Goal: Transaction & Acquisition: Purchase product/service

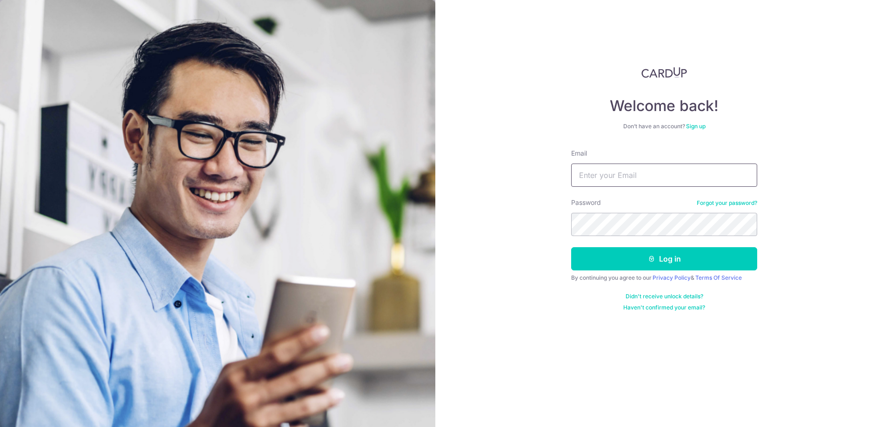
click at [605, 180] on input "Email" at bounding box center [664, 175] width 186 height 23
type input "[EMAIL_ADDRESS][DOMAIN_NAME]"
click at [571, 247] on button "Log in" at bounding box center [664, 258] width 186 height 23
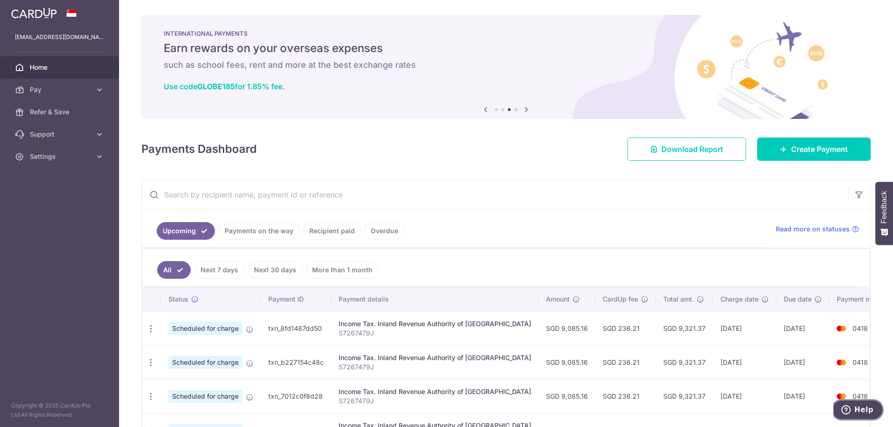
click at [873, 412] on button "Help" at bounding box center [857, 409] width 53 height 21
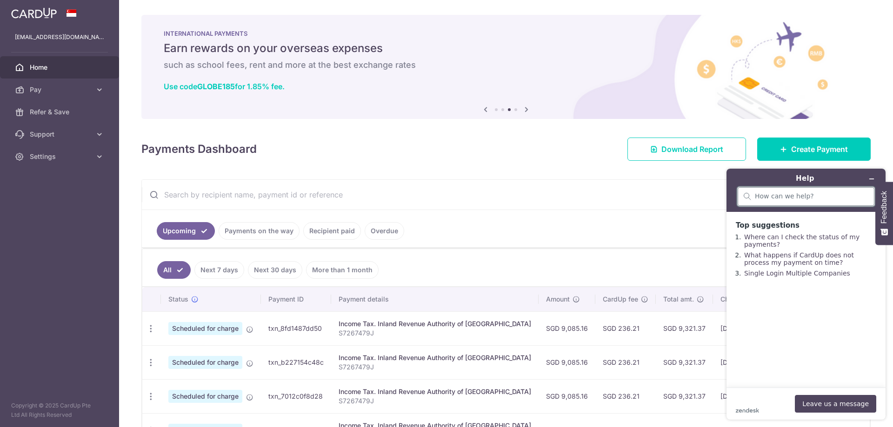
click at [764, 196] on input "search" at bounding box center [811, 197] width 113 height 8
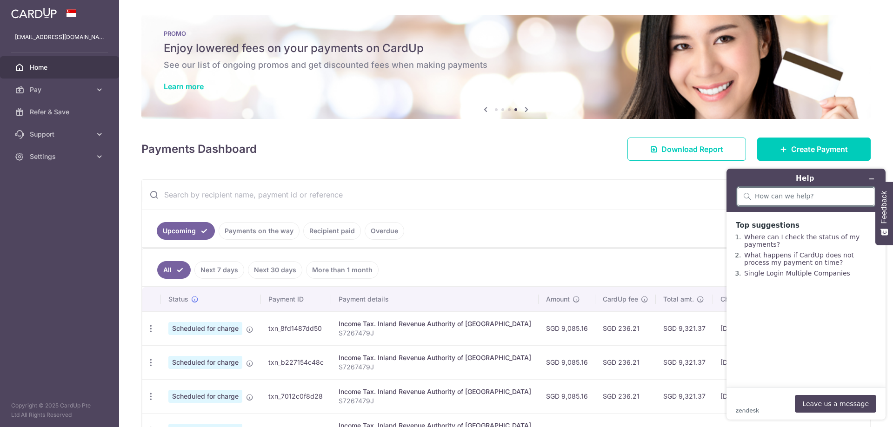
paste input "Hi, I wanted to check if I can use Standard chartered bank's Beyond card issued…"
drag, startPoint x: 778, startPoint y: 196, endPoint x: 799, endPoint y: 198, distance: 20.6
click at [799, 198] on input "Hi, I wanted to check if I can use Standard chartered bank's Beyond card issued…" at bounding box center [802, 197] width 95 height 8
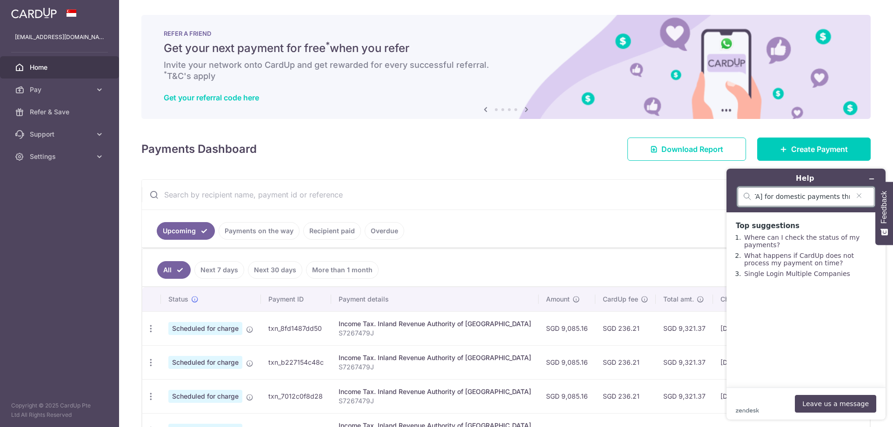
scroll to position [0, 337]
type input "Hi, I wanted to check if I can use Standard chartered bank's Beyond card issued…"
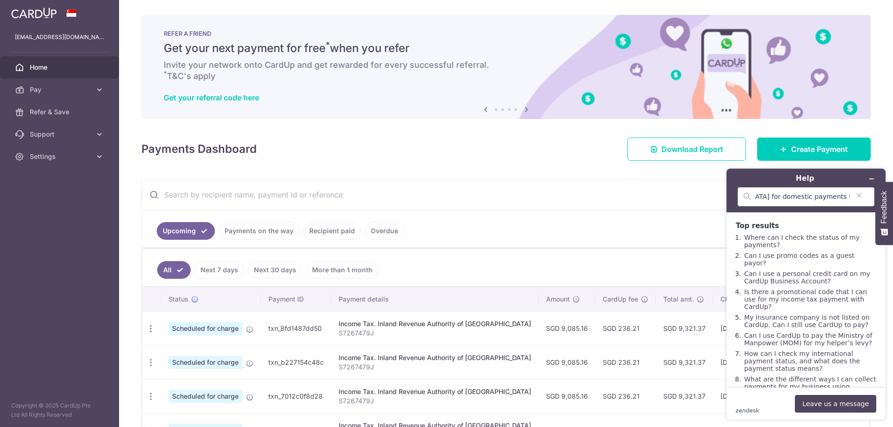
scroll to position [0, 0]
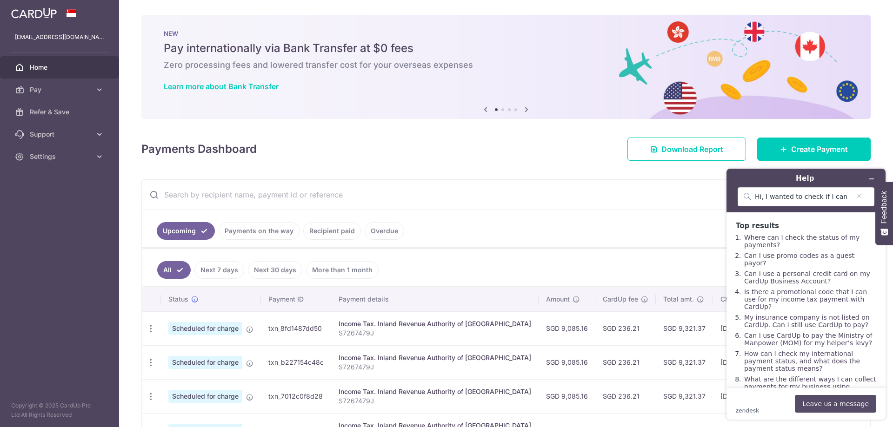
click at [842, 401] on button "Leave us a message" at bounding box center [835, 404] width 81 height 18
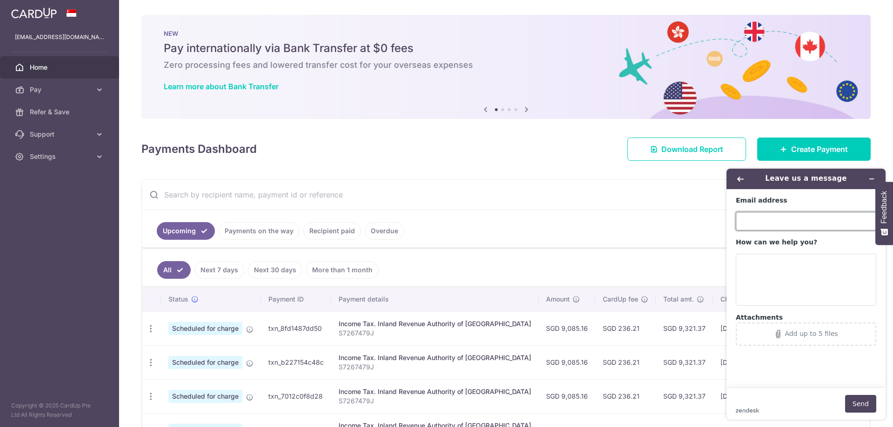
click at [769, 217] on input "Email address" at bounding box center [806, 221] width 140 height 19
click at [740, 177] on icon "Back" at bounding box center [740, 179] width 7 height 5
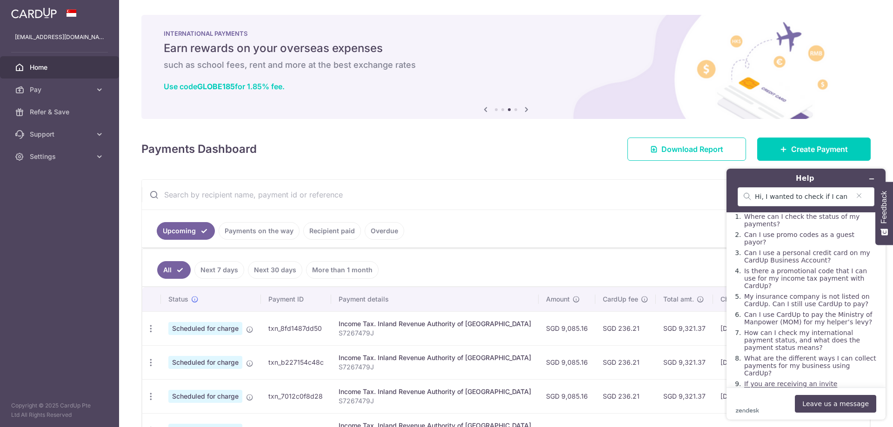
scroll to position [32, 0]
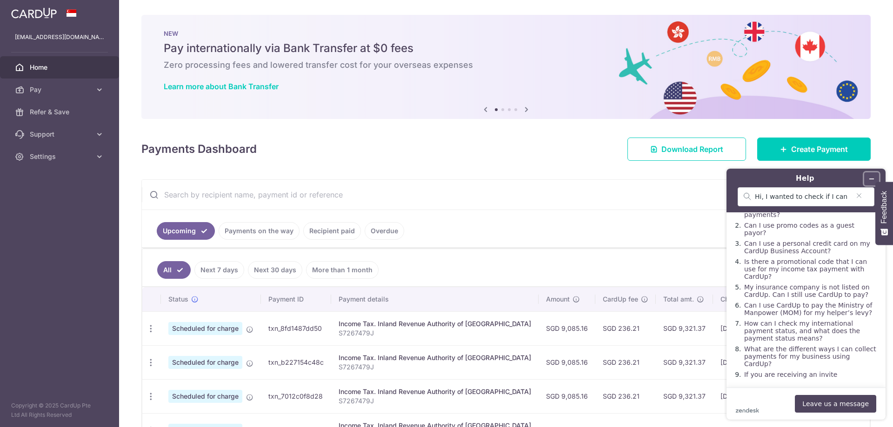
click at [874, 177] on icon "Minimise widget" at bounding box center [871, 179] width 7 height 7
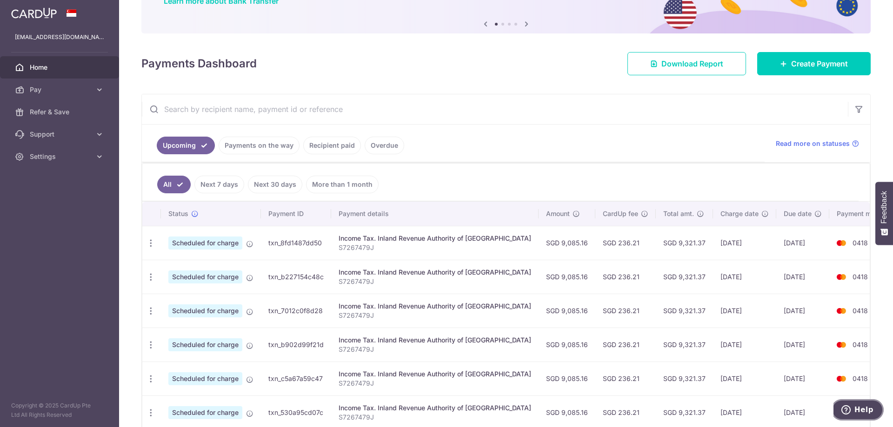
scroll to position [93, 0]
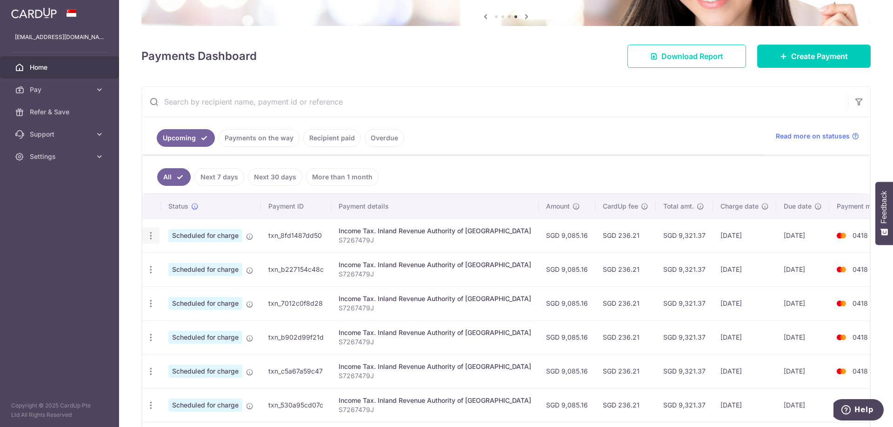
click at [150, 235] on icon "button" at bounding box center [151, 236] width 10 height 10
click at [192, 281] on span "Cancel payment" at bounding box center [200, 284] width 62 height 11
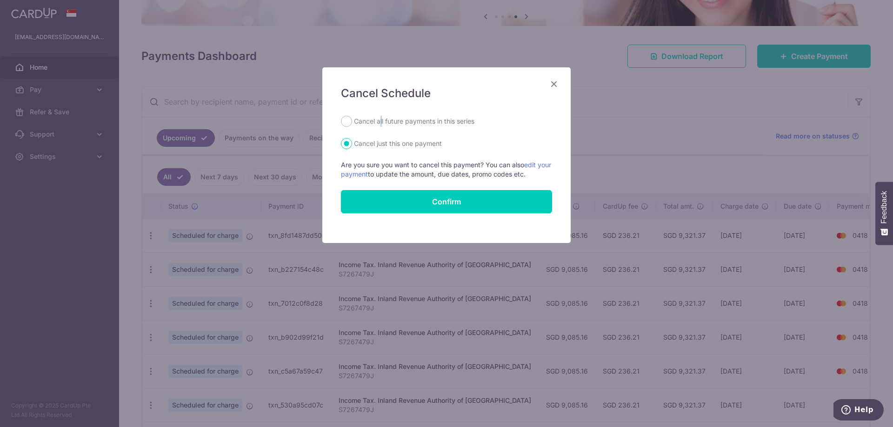
click at [382, 125] on label "Cancel all future payments in this series" at bounding box center [414, 121] width 120 height 11
click at [347, 125] on input "Cancel all future payments in this series" at bounding box center [346, 121] width 11 height 11
radio input "true"
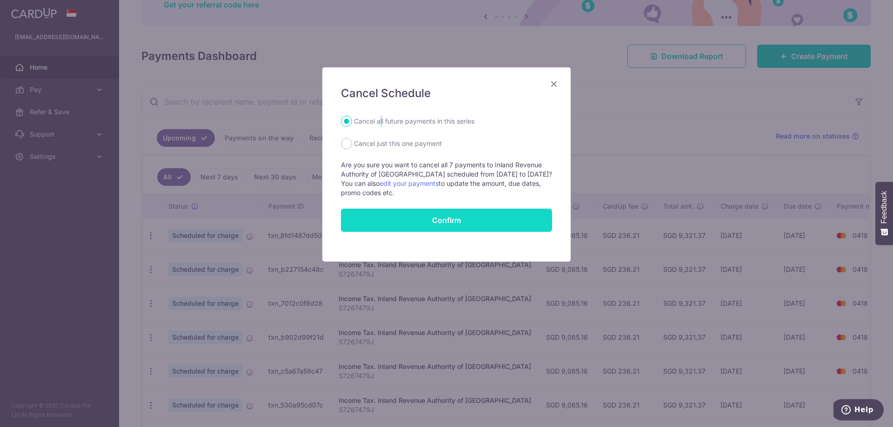
click at [428, 218] on button "Confirm" at bounding box center [446, 220] width 211 height 23
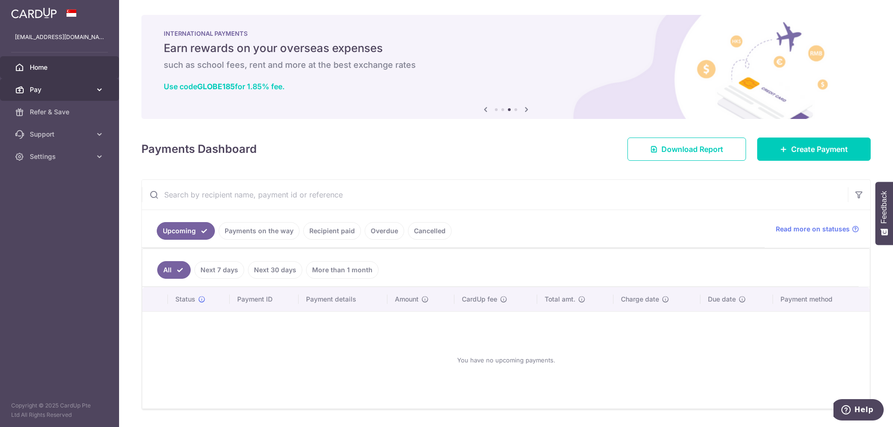
click at [65, 93] on span "Pay" at bounding box center [60, 89] width 61 height 9
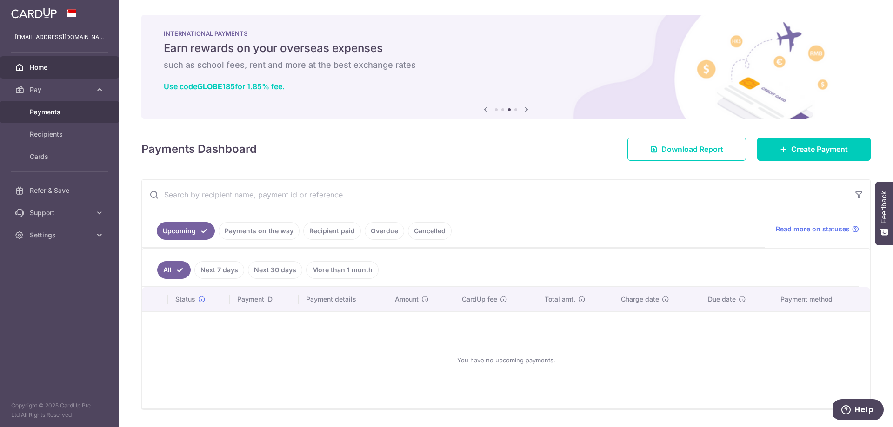
click at [60, 114] on span "Payments" at bounding box center [60, 111] width 61 height 9
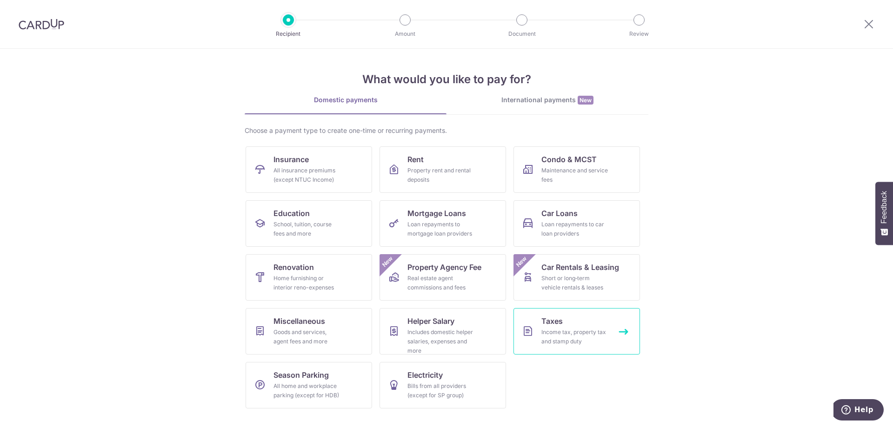
click at [565, 332] on div "Income tax, property tax and stamp duty" at bounding box center [574, 337] width 67 height 19
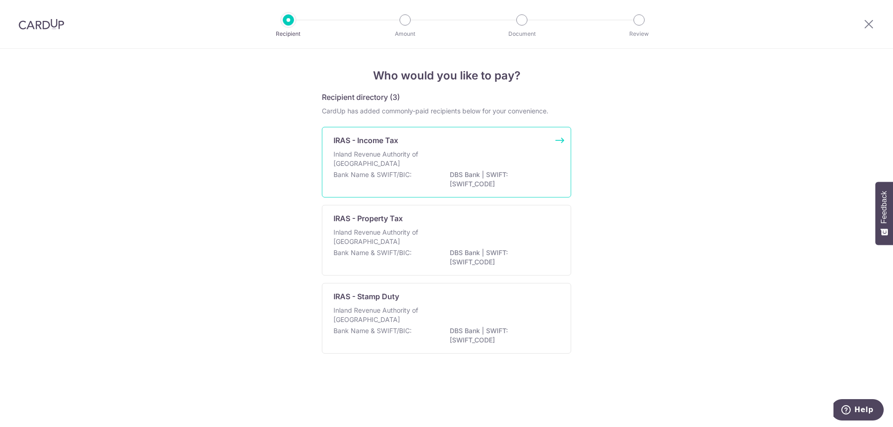
click at [387, 174] on p "Bank Name & SWIFT/BIC:" at bounding box center [372, 174] width 78 height 9
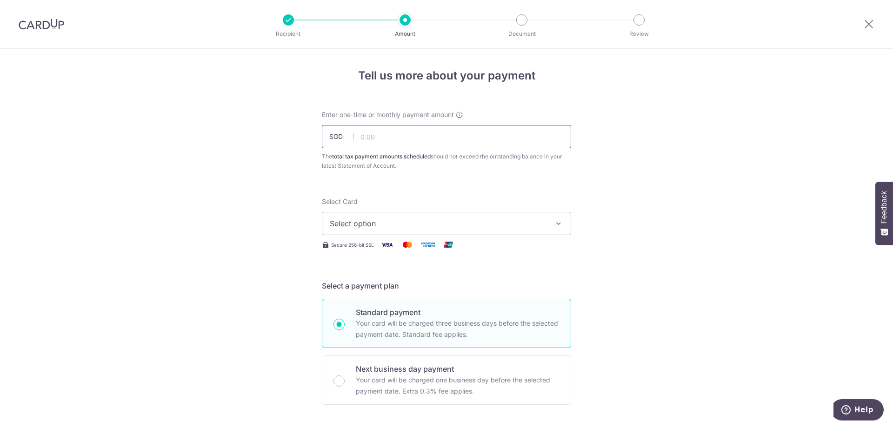
click at [388, 140] on input "text" at bounding box center [446, 136] width 249 height 23
type input "9,085.16"
click at [401, 220] on span "Select option" at bounding box center [438, 223] width 217 height 11
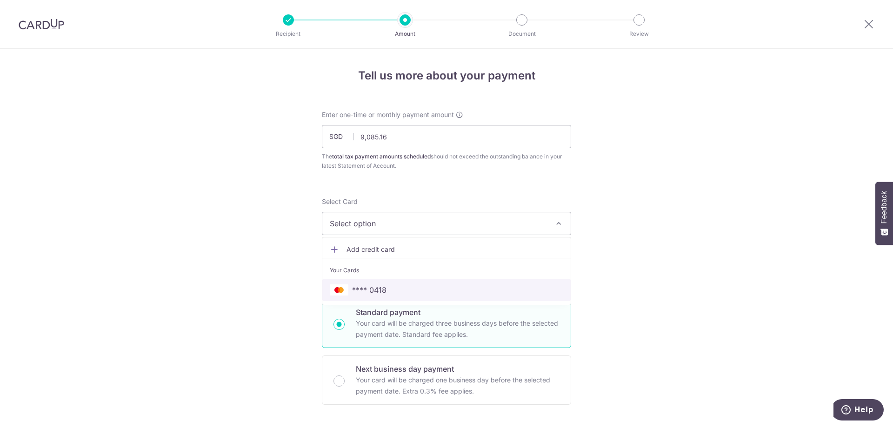
click at [372, 286] on span "**** 0418" at bounding box center [369, 290] width 34 height 11
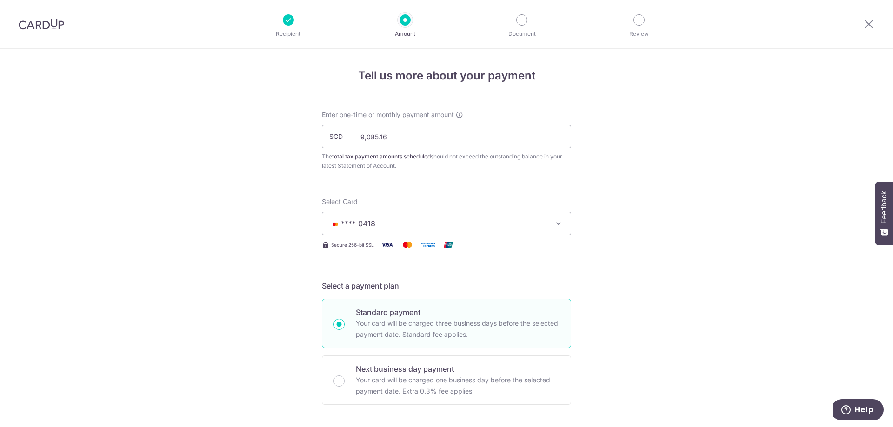
scroll to position [139, 0]
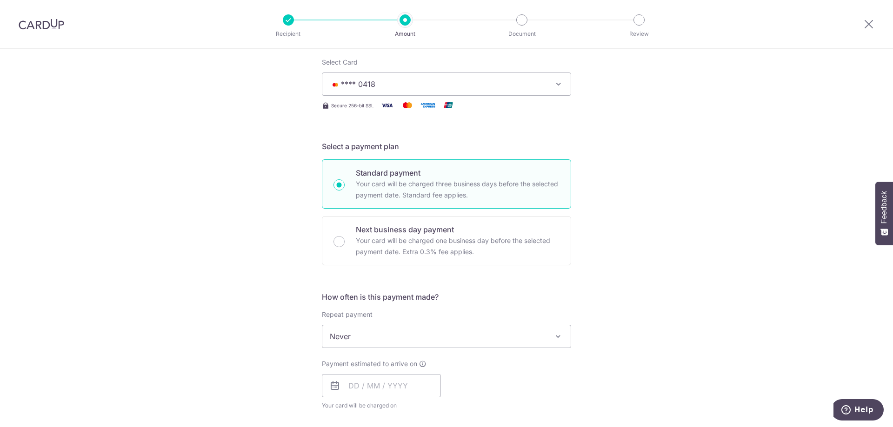
click at [452, 337] on span "Never" at bounding box center [446, 336] width 248 height 22
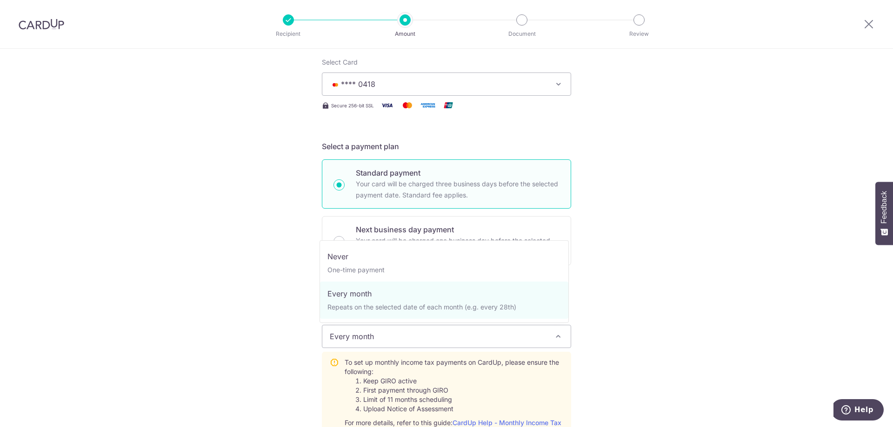
click at [372, 330] on span "Every month" at bounding box center [446, 336] width 248 height 22
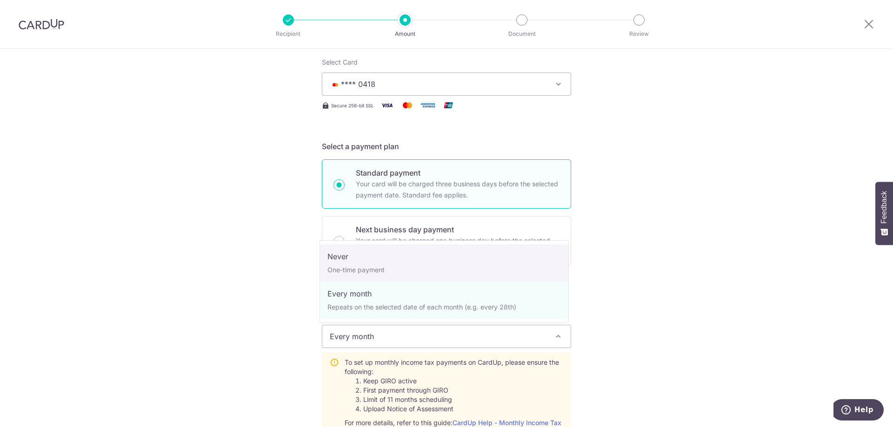
select select "1"
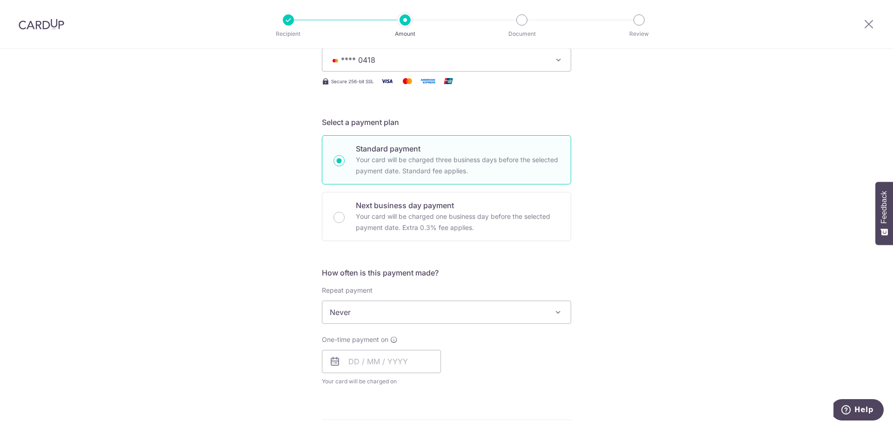
scroll to position [232, 0]
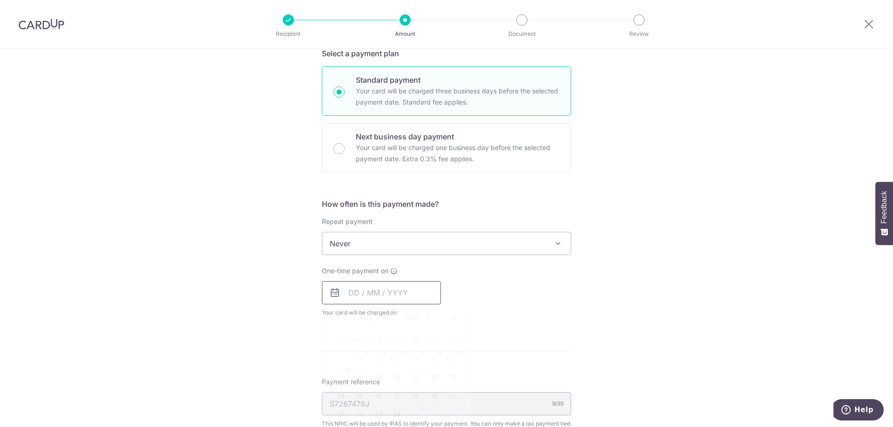
click at [351, 293] on input "text" at bounding box center [381, 292] width 119 height 23
drag, startPoint x: 394, startPoint y: 415, endPoint x: 532, endPoint y: 345, distance: 154.7
click at [394, 415] on link "24" at bounding box center [396, 414] width 15 height 15
type input "24/09/2025"
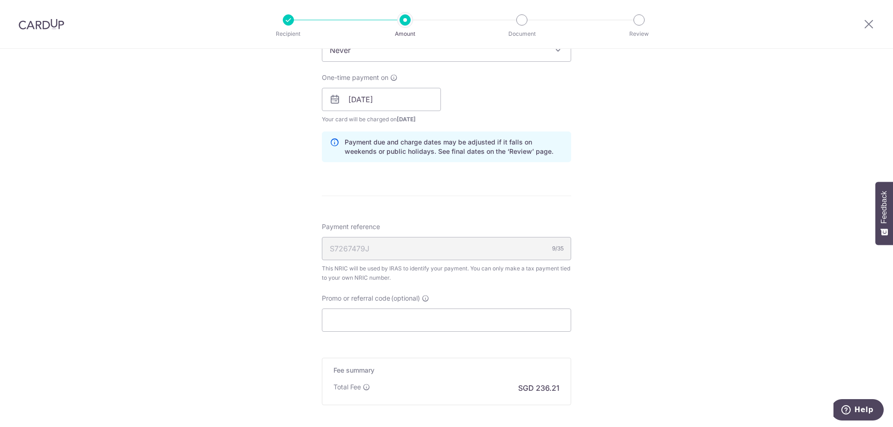
scroll to position [465, 0]
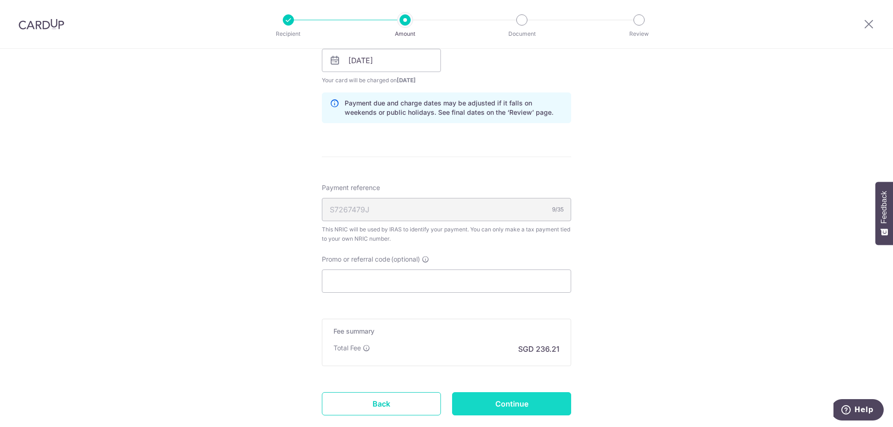
click at [511, 403] on input "Continue" at bounding box center [511, 403] width 119 height 23
type input "Create Schedule"
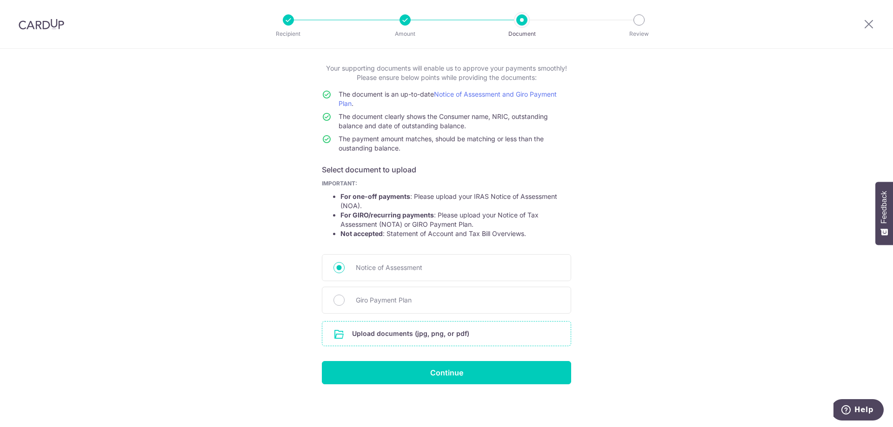
scroll to position [47, 0]
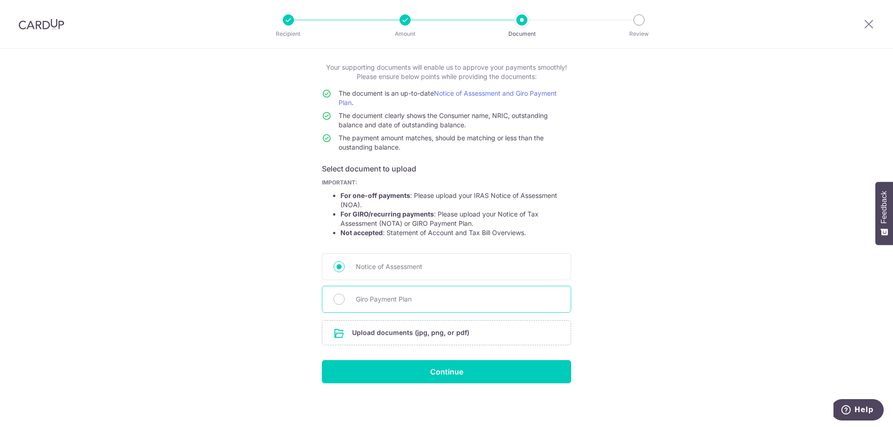
click at [356, 300] on span "Giro Payment Plan" at bounding box center [458, 299] width 204 height 11
click at [345, 300] on input "Giro Payment Plan" at bounding box center [338, 299] width 11 height 11
radio input "true"
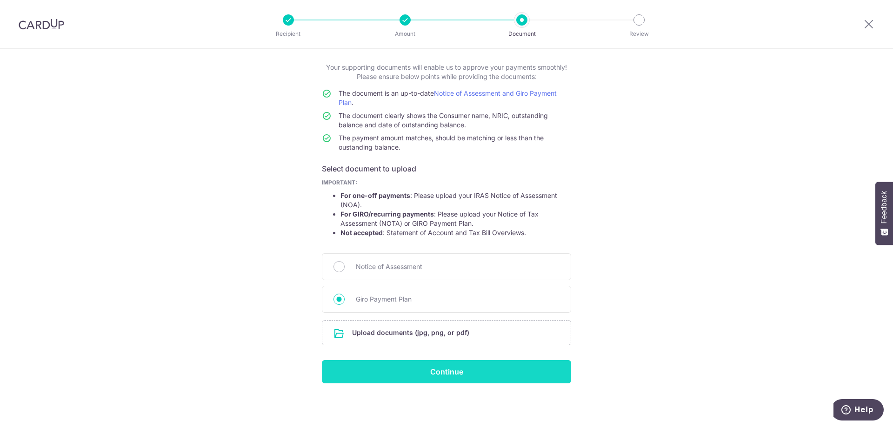
click at [452, 372] on input "Continue" at bounding box center [446, 371] width 249 height 23
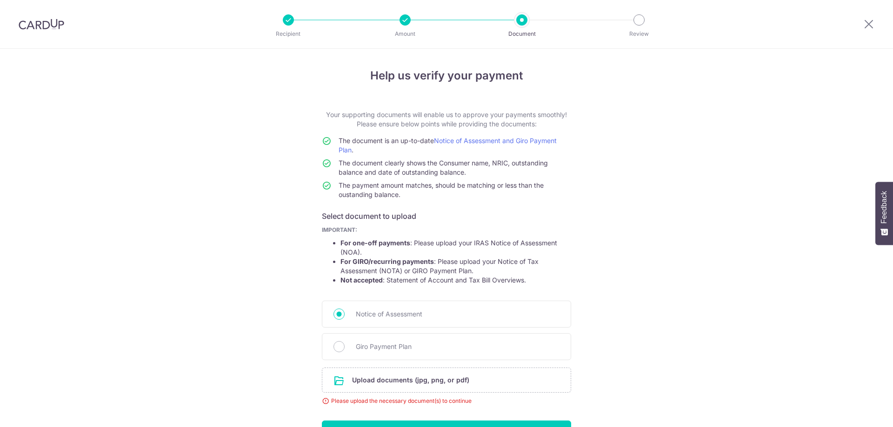
scroll to position [60, 0]
